Goal: Task Accomplishment & Management: Manage account settings

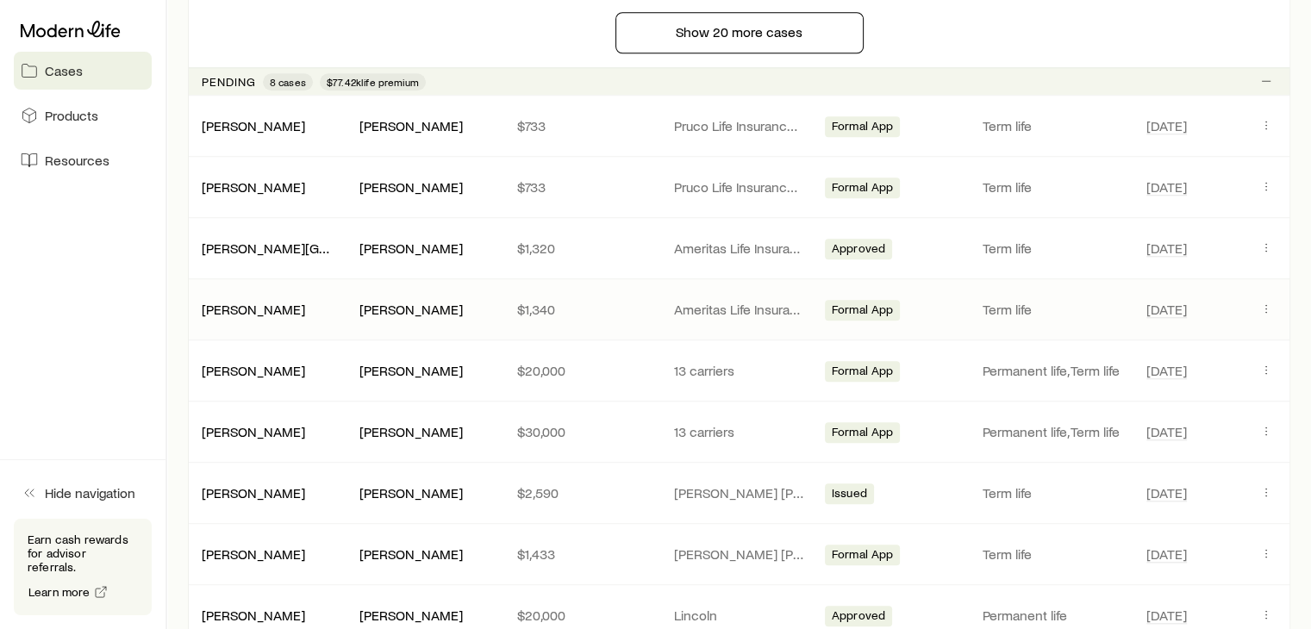
scroll to position [1638, 0]
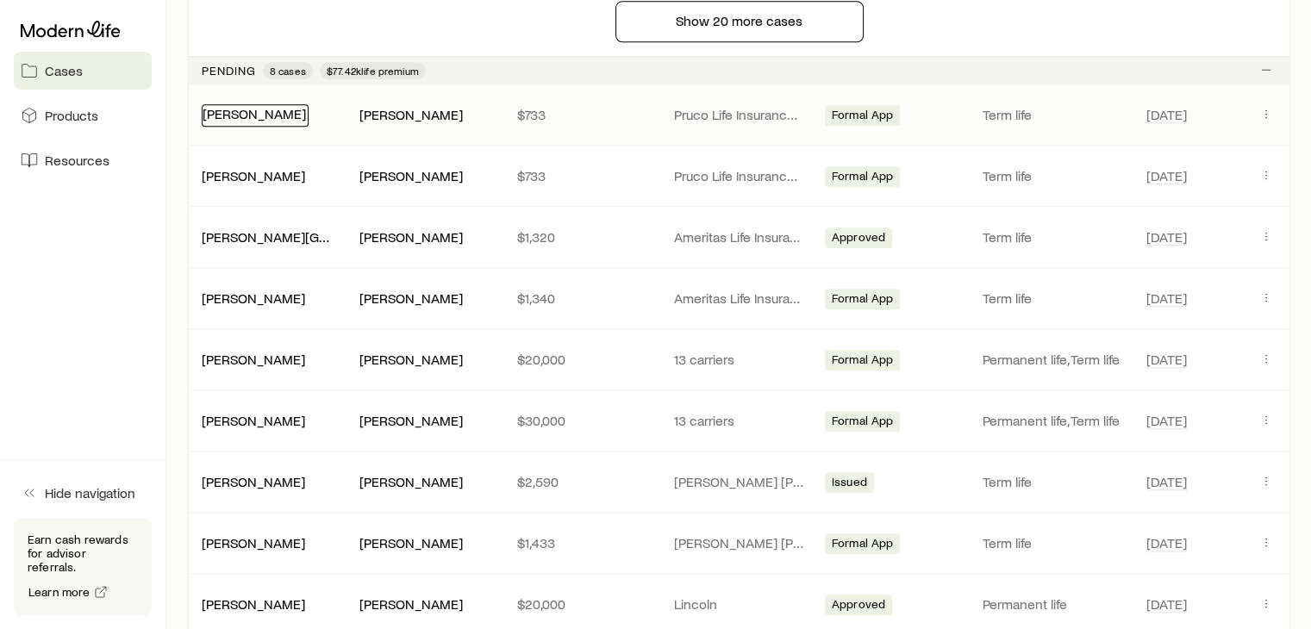
click at [241, 105] on link "[PERSON_NAME]" at bounding box center [254, 113] width 103 height 16
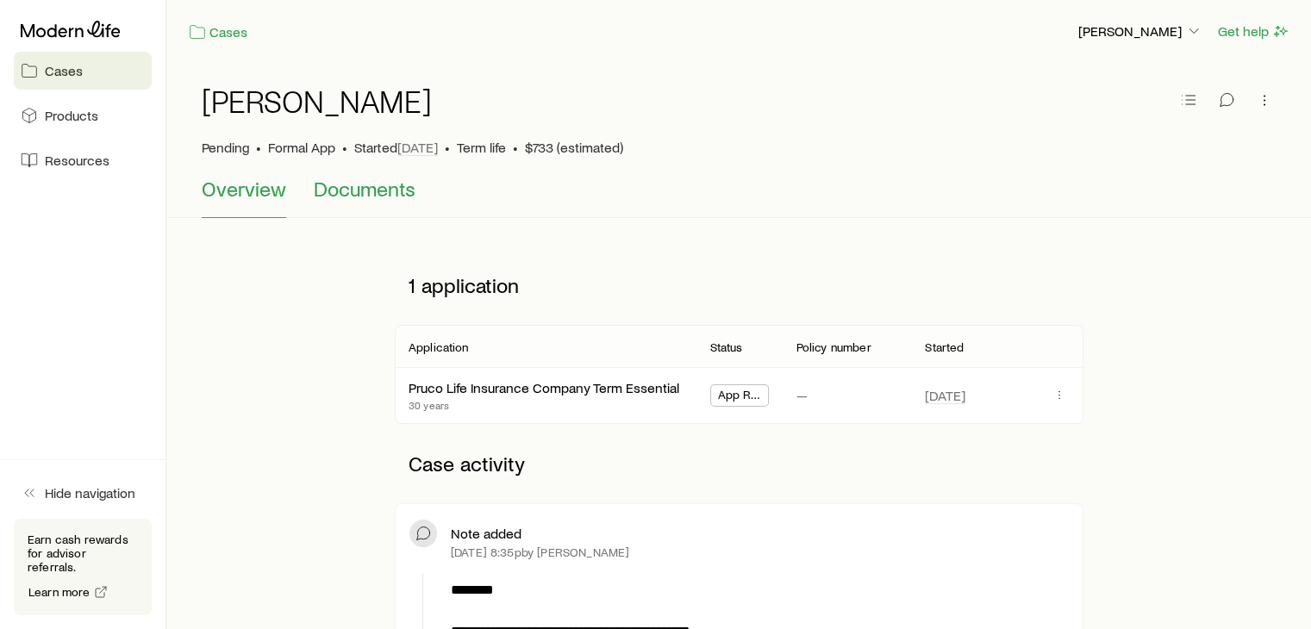
click at [390, 195] on span "Documents" at bounding box center [365, 189] width 102 height 24
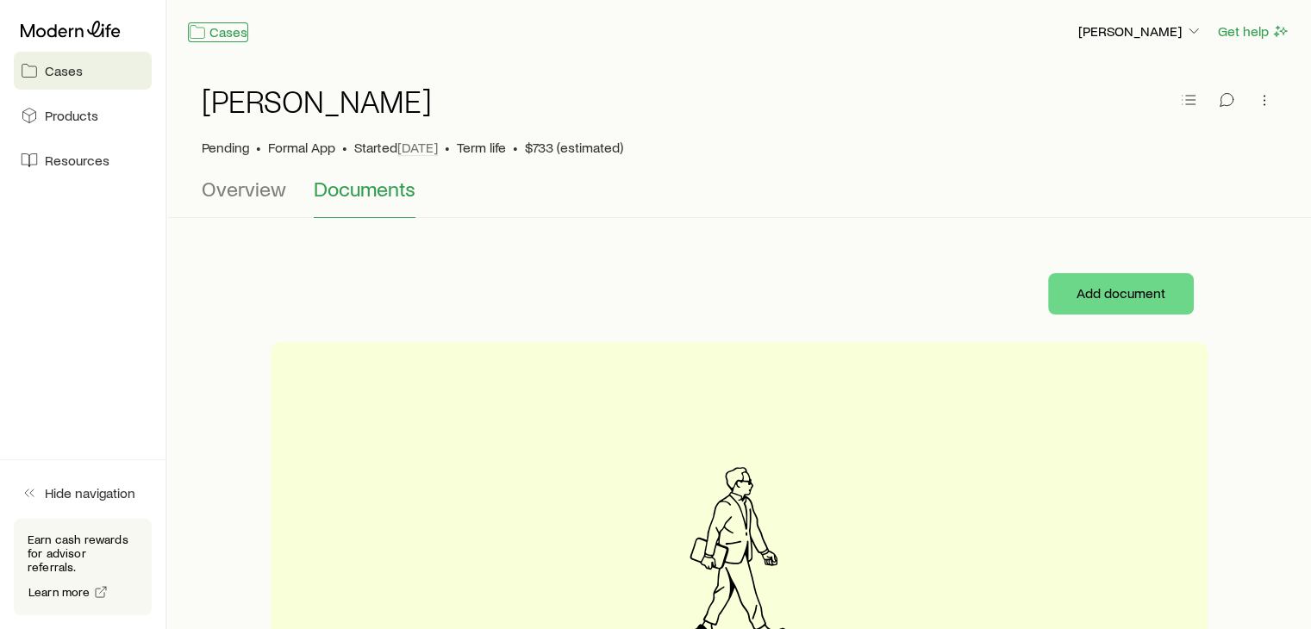
click at [217, 35] on link "Cases" at bounding box center [218, 32] width 60 height 20
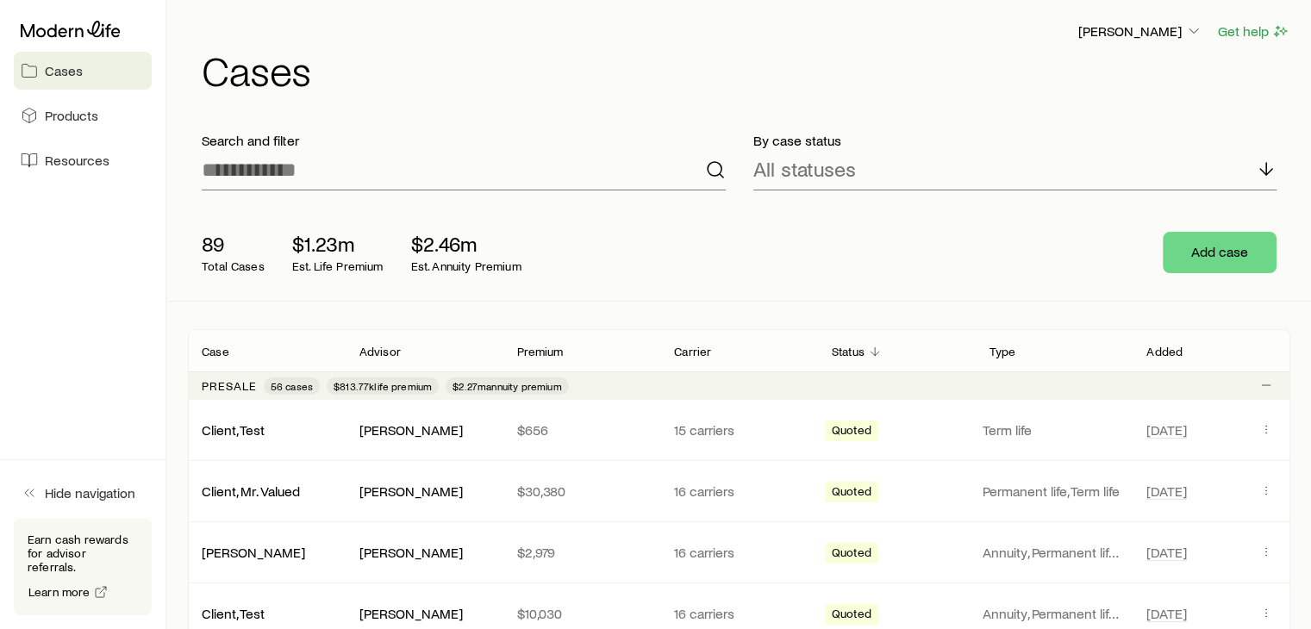
click at [858, 263] on div "89 Total Cases $1.23m Est. Life Premium $2.46m Est. Annuity Premium Add case" at bounding box center [739, 252] width 1102 height 97
drag, startPoint x: 520, startPoint y: 269, endPoint x: 402, endPoint y: 251, distance: 119.5
click at [402, 251] on div "89 Total Cases $1.23m Est. Life Premium $2.46m Est. Annuity Premium" at bounding box center [464, 252] width 552 height 69
click at [405, 249] on div "89 Total Cases $1.23m Est. Life Premium $2.46m Est. Annuity Premium" at bounding box center [464, 252] width 552 height 69
click at [1172, 21] on div "Frank Peterson" at bounding box center [1140, 32] width 126 height 22
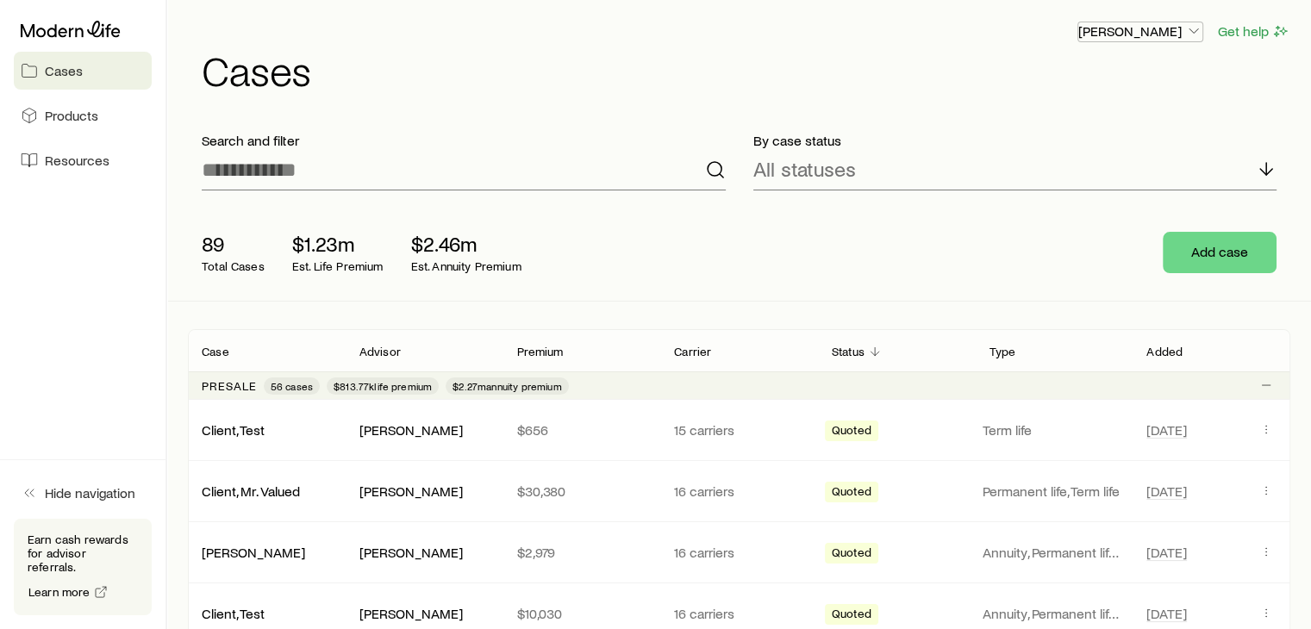
click at [1173, 32] on p "Frank Peterson" at bounding box center [1140, 30] width 124 height 17
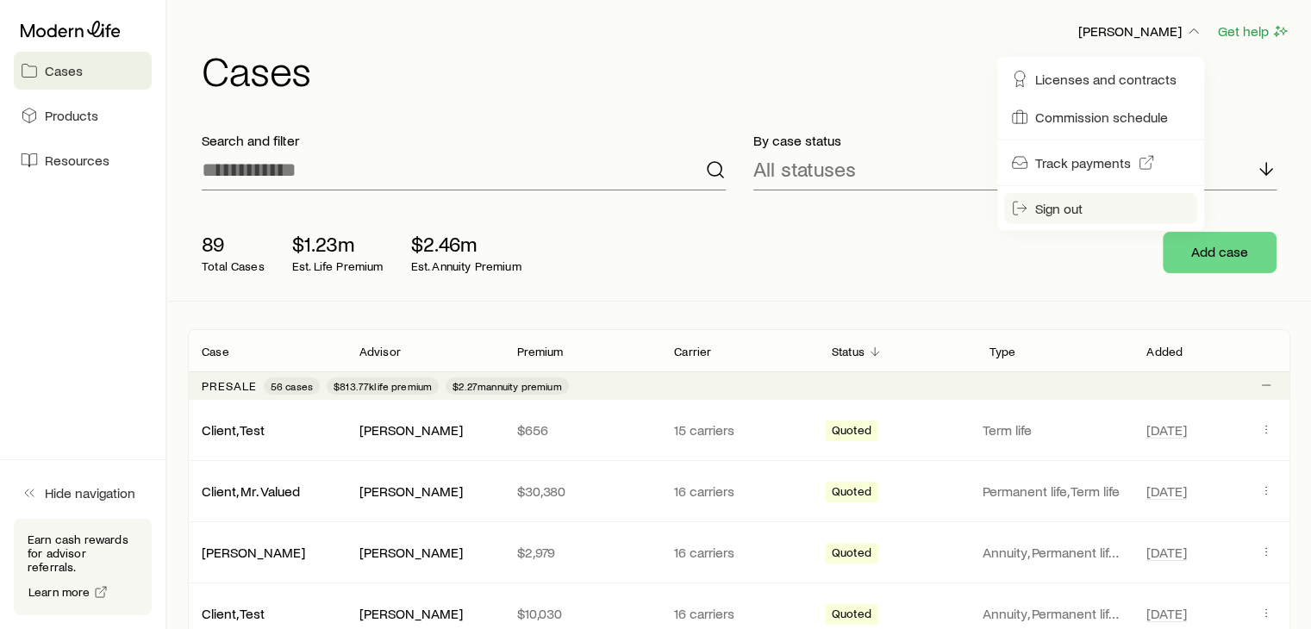
click at [1039, 208] on span "Sign out" at bounding box center [1058, 208] width 47 height 17
